Goal: Communication & Community: Answer question/provide support

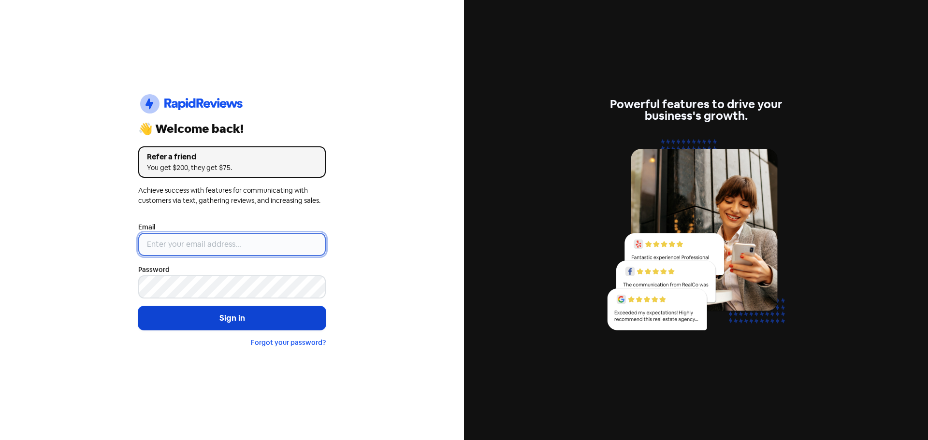
type input "[EMAIL_ADDRESS][DOMAIN_NAME]"
click at [270, 311] on button "Sign in" at bounding box center [231, 318] width 187 height 24
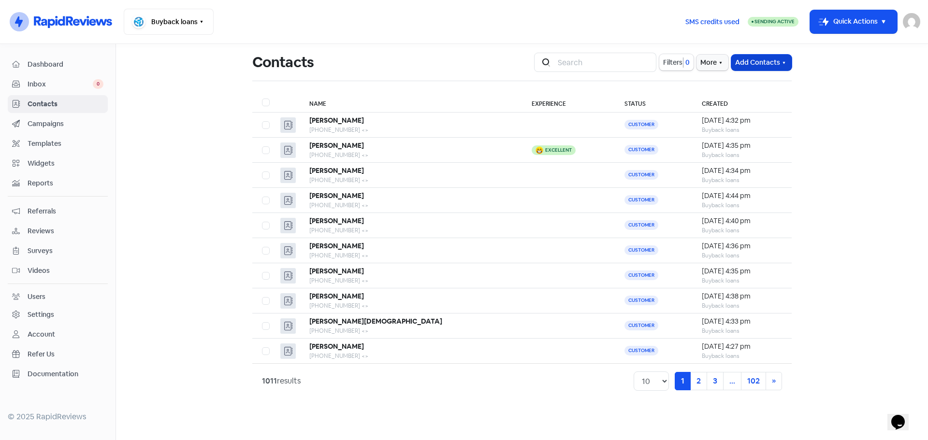
drag, startPoint x: 772, startPoint y: 56, endPoint x: 771, endPoint y: 68, distance: 12.2
click at [772, 56] on button "Add Contacts" at bounding box center [761, 63] width 60 height 16
click at [749, 84] on button "Add a contact" at bounding box center [734, 83] width 113 height 19
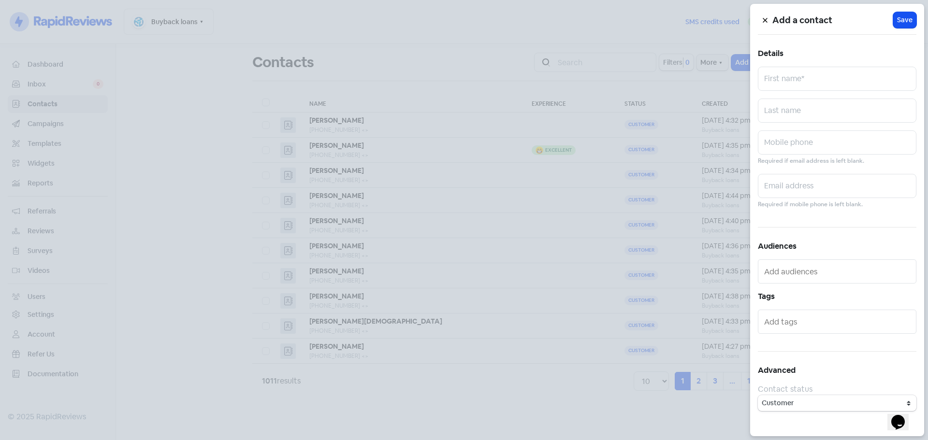
drag, startPoint x: 785, startPoint y: 153, endPoint x: 611, endPoint y: 54, distance: 199.8
click at [605, 56] on div at bounding box center [464, 220] width 928 height 440
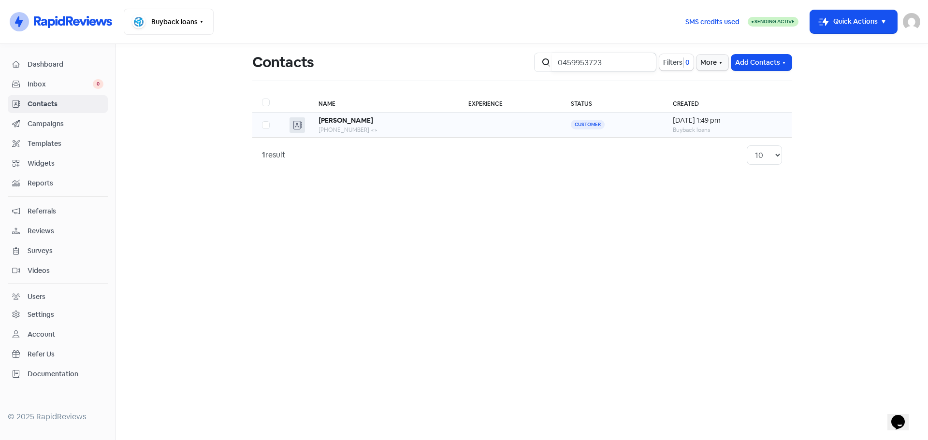
type input "0459953723"
click at [375, 124] on div "[PERSON_NAME]" at bounding box center [383, 120] width 130 height 10
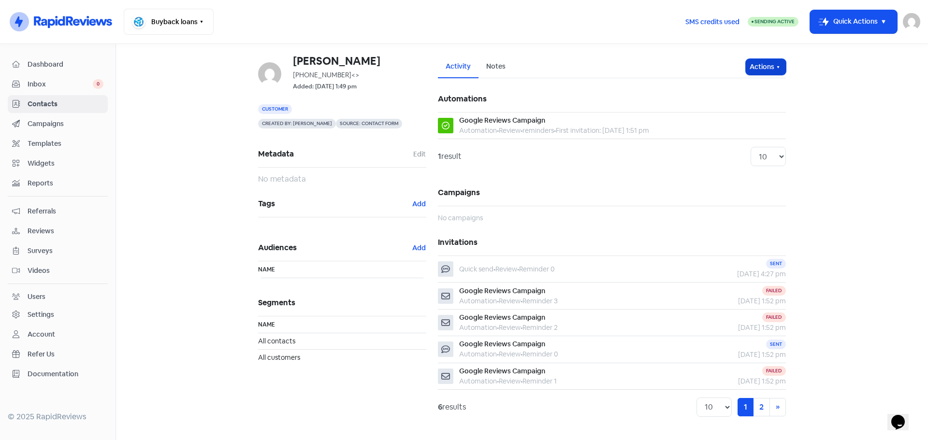
click at [747, 73] on button "Actions" at bounding box center [766, 67] width 40 height 16
click at [753, 87] on button "Send invitation" at bounding box center [747, 87] width 76 height 19
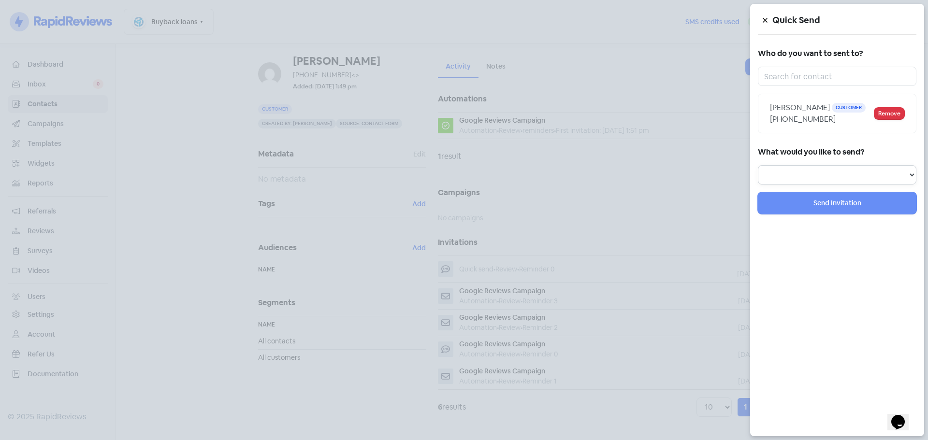
click at [821, 174] on select "Review Invitation Referral Invitation Survey Invitation Video Invitation" at bounding box center [837, 174] width 159 height 19
select select "review"
click at [758, 165] on select "Review Invitation Referral Invitation Survey Invitation Video Invitation" at bounding box center [837, 174] width 159 height 19
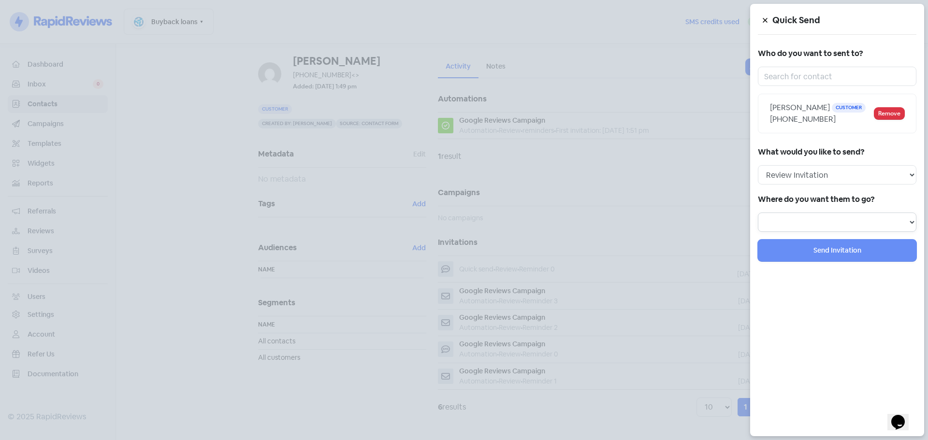
click at [797, 218] on select at bounding box center [837, 222] width 159 height 19
select select "344"
click at [758, 213] on select "Review form: Google Review Form" at bounding box center [837, 222] width 159 height 19
select select
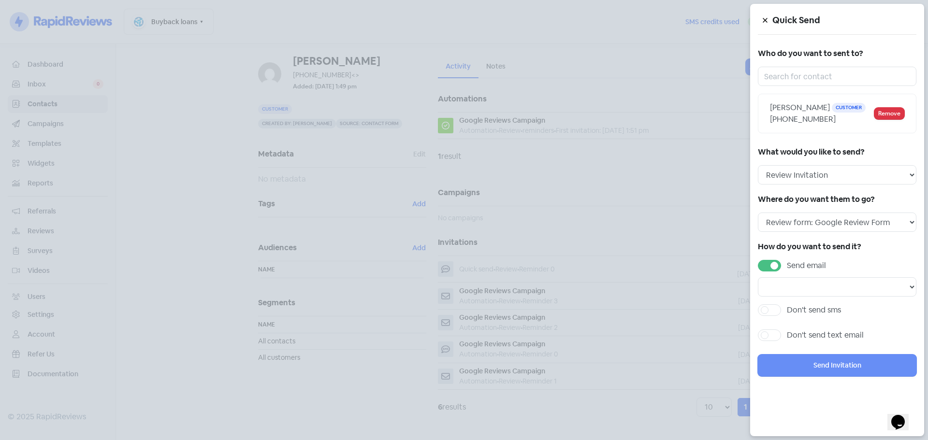
click at [787, 265] on label "Send email" at bounding box center [806, 266] width 39 height 12
click at [787, 265] on input "Send email" at bounding box center [790, 263] width 6 height 6
checkbox input "false"
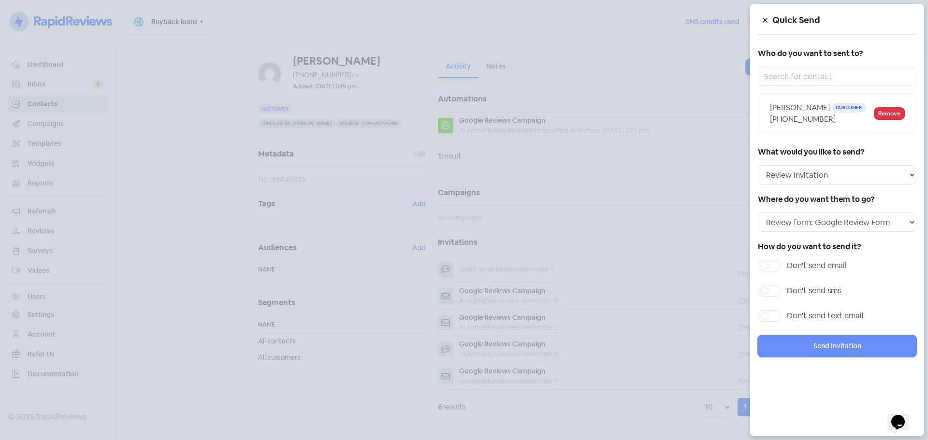
click at [771, 299] on div "Don't send sms" at bounding box center [837, 293] width 159 height 17
click at [787, 295] on label "Don't send sms" at bounding box center [814, 291] width 54 height 12
click at [787, 291] on input "Don't send sms" at bounding box center [790, 288] width 6 height 6
checkbox input "true"
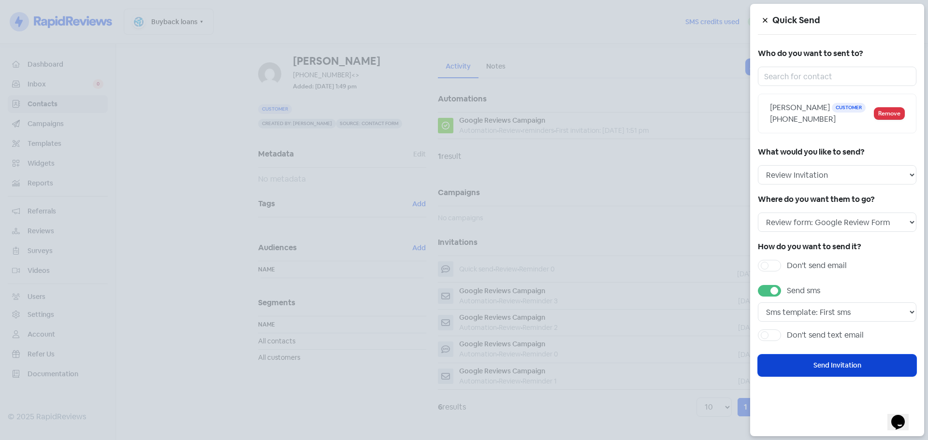
click at [809, 364] on button "Send Invitation" at bounding box center [837, 366] width 159 height 22
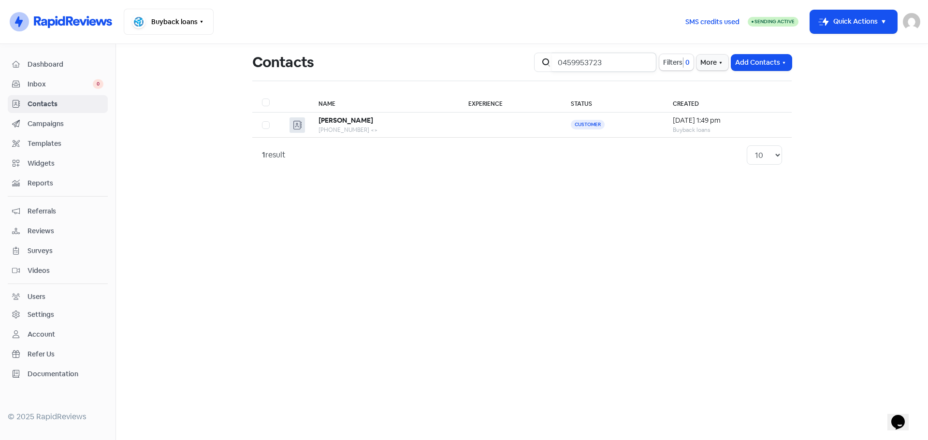
click at [649, 62] on input "0459953723" at bounding box center [604, 62] width 104 height 19
click at [645, 63] on input "0459953723" at bounding box center [604, 62] width 104 height 19
type input "0497140221"
click at [341, 119] on b "[PERSON_NAME]" at bounding box center [345, 120] width 55 height 9
click at [644, 65] on input "0497140221" at bounding box center [604, 62] width 104 height 19
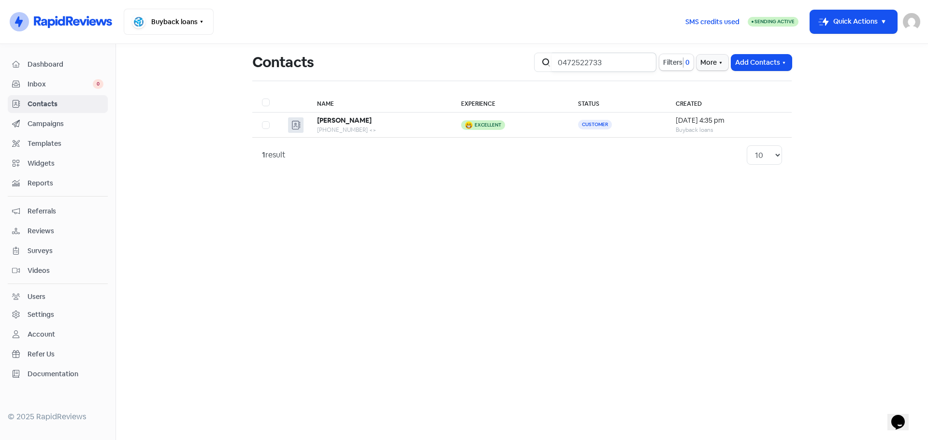
type input "0472522733"
